Goal: Information Seeking & Learning: Learn about a topic

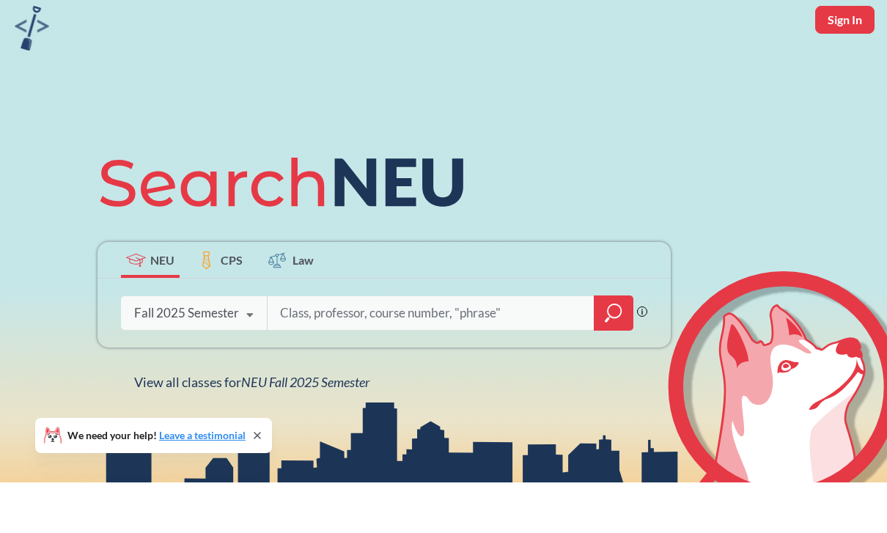
scroll to position [6, 0]
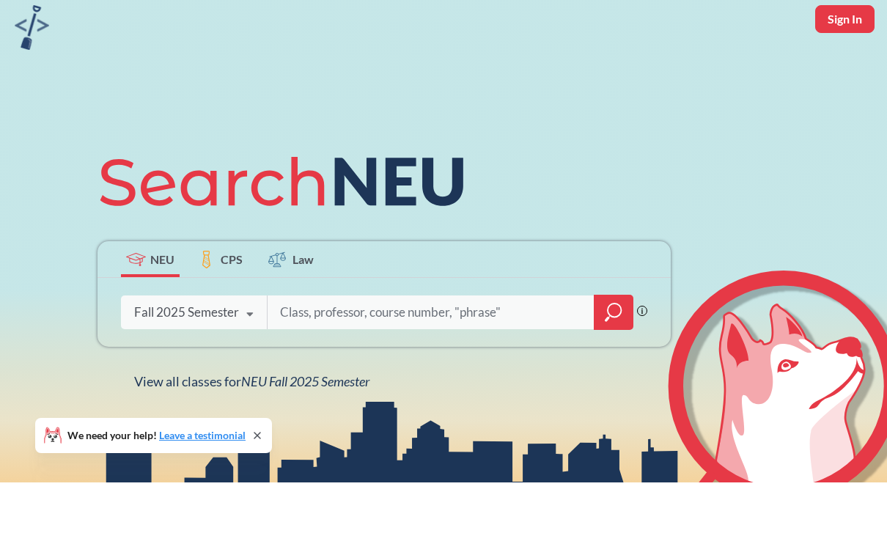
click at [600, 345] on div at bounding box center [614, 362] width 40 height 35
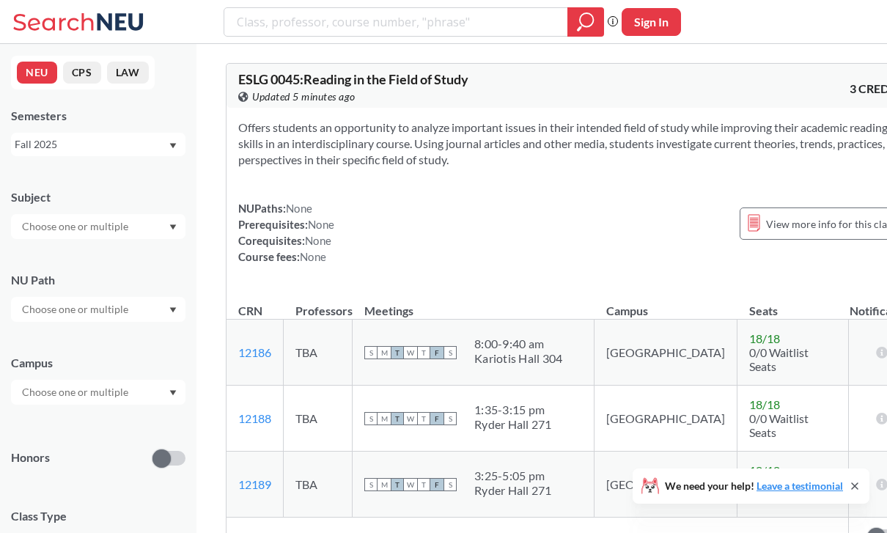
click at [40, 144] on div "Fall 2025" at bounding box center [91, 144] width 153 height 16
click at [30, 149] on div "Fall 2025" at bounding box center [91, 144] width 153 height 16
click at [45, 233] on input "text" at bounding box center [76, 227] width 123 height 18
click at [29, 285] on p "Economics" at bounding box center [102, 285] width 166 height 15
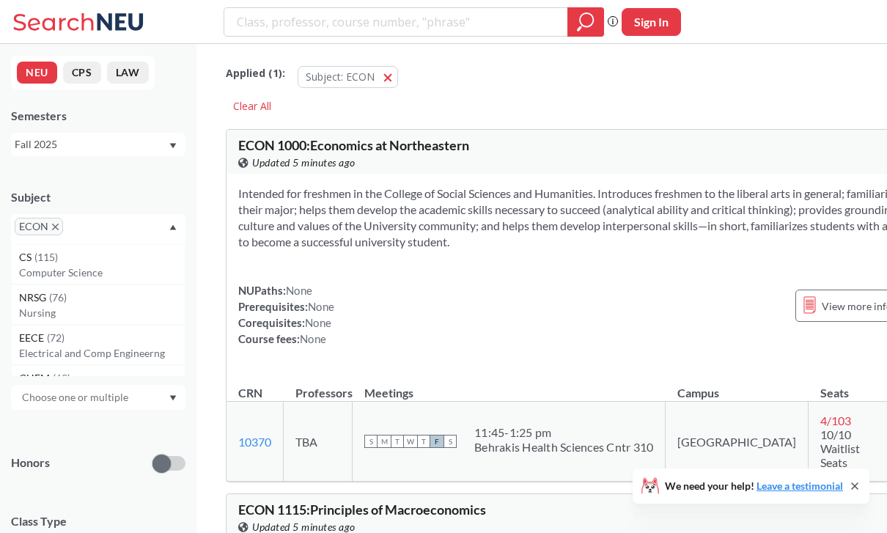
click at [150, 235] on div "ECON" at bounding box center [98, 229] width 175 height 30
click at [54, 319] on input "text" at bounding box center [76, 315] width 123 height 18
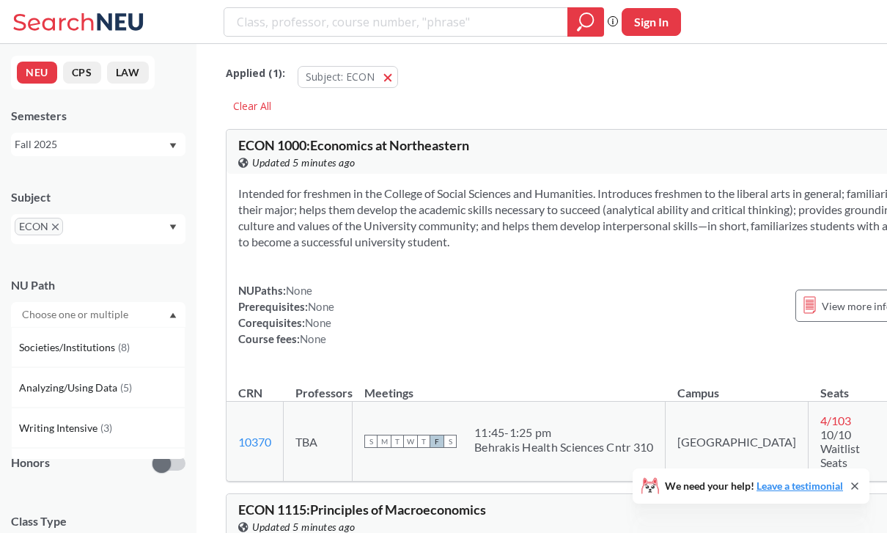
click at [76, 323] on input "text" at bounding box center [76, 315] width 123 height 18
click at [167, 319] on div at bounding box center [98, 314] width 175 height 25
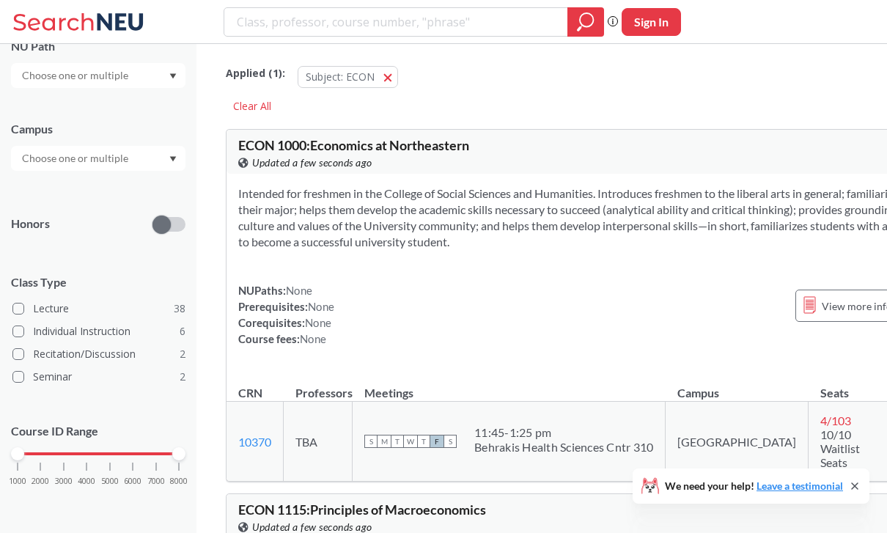
scroll to position [248, 0]
click at [643, 311] on div "NUPaths: None Prerequisites: None Corequisites: None Course fees: None View mor…" at bounding box center [600, 314] width 725 height 65
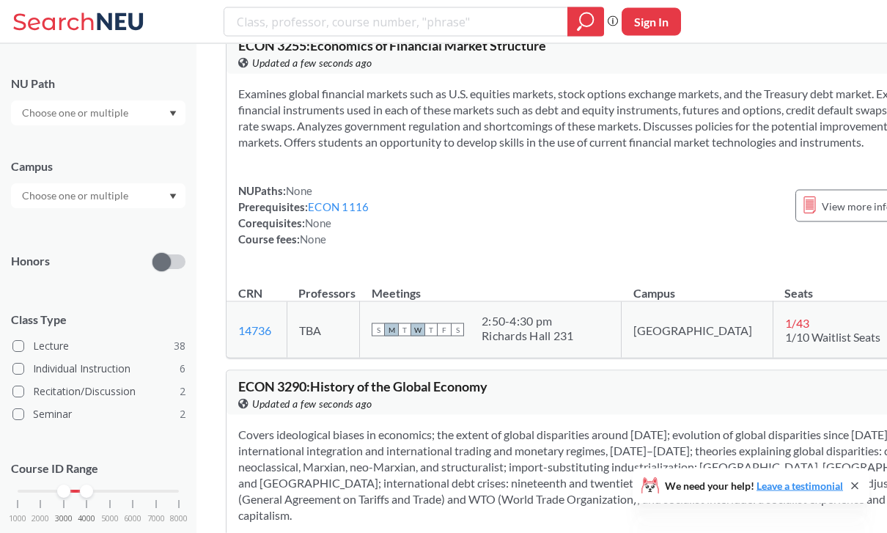
scroll to position [6366, 0]
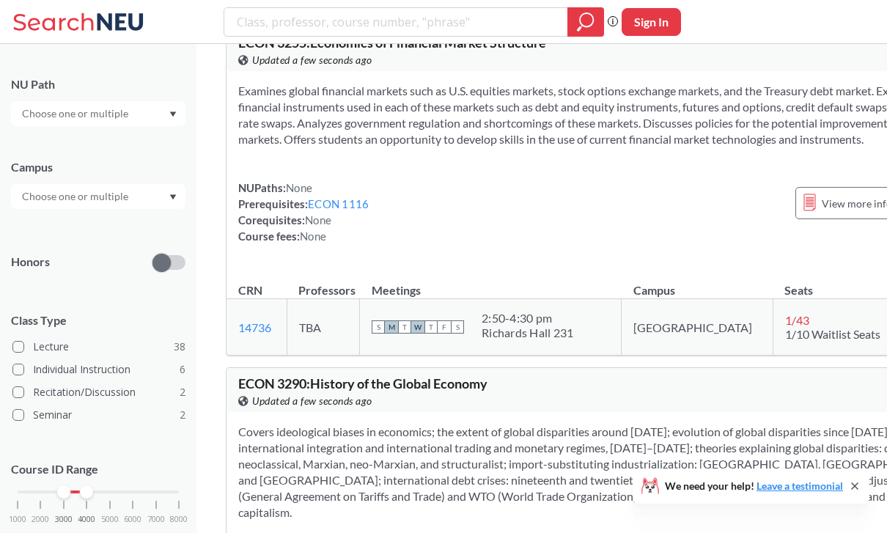
click at [623, 244] on div "NUPaths: None Prerequisites: ECON 1116 Corequisites: None Course fees: None Vie…" at bounding box center [600, 212] width 725 height 65
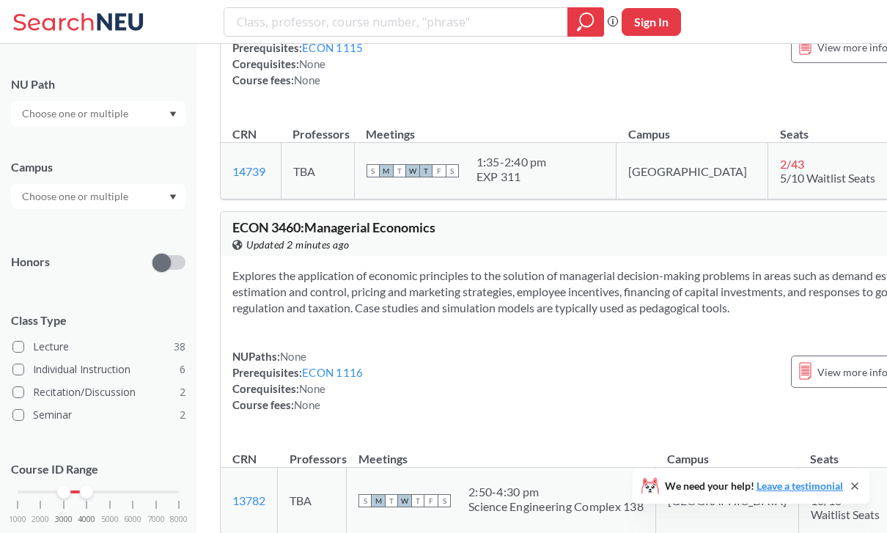
scroll to position [9823, 6]
